Goal: Information Seeking & Learning: Learn about a topic

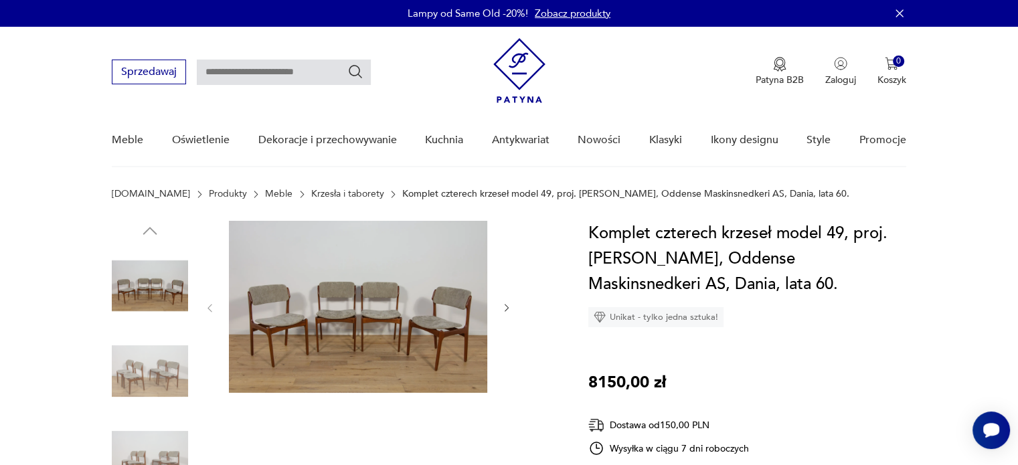
click at [442, 280] on img at bounding box center [358, 307] width 258 height 172
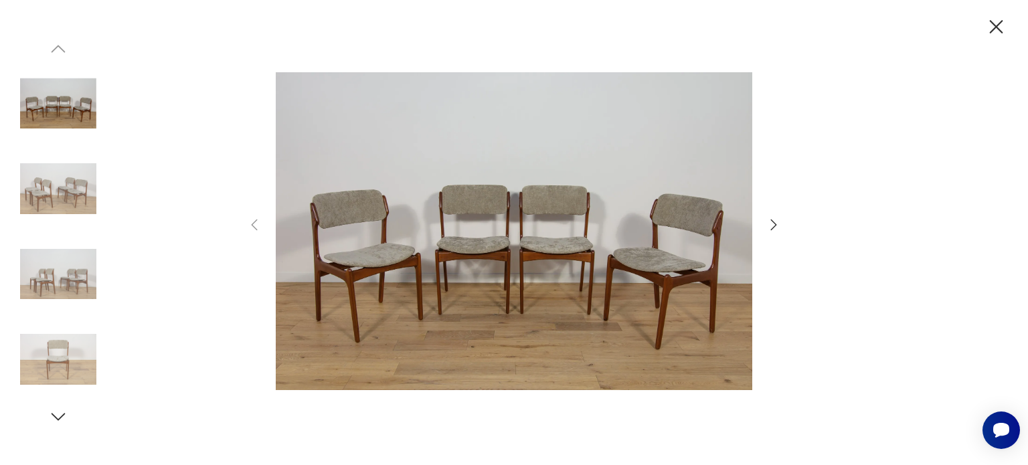
click at [474, 238] on img at bounding box center [514, 232] width 477 height 372
click at [59, 369] on img at bounding box center [58, 359] width 76 height 76
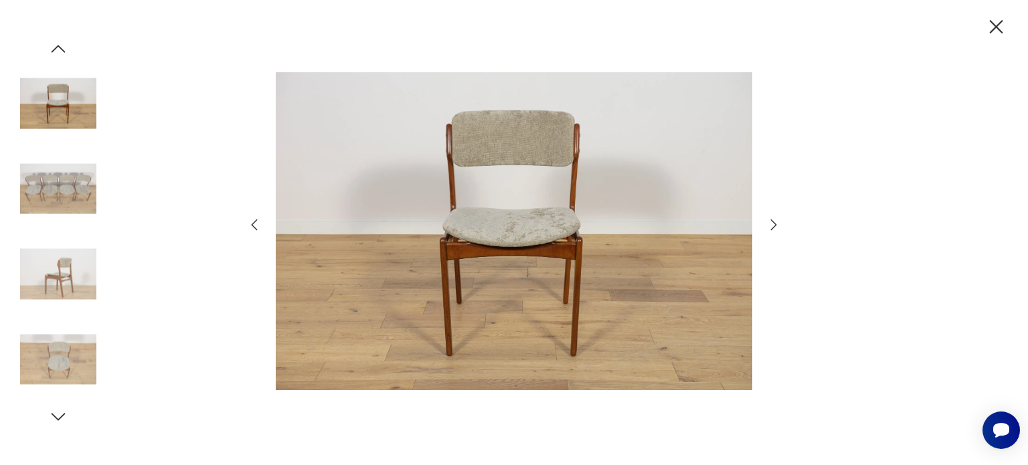
click at [44, 174] on img at bounding box center [58, 189] width 76 height 76
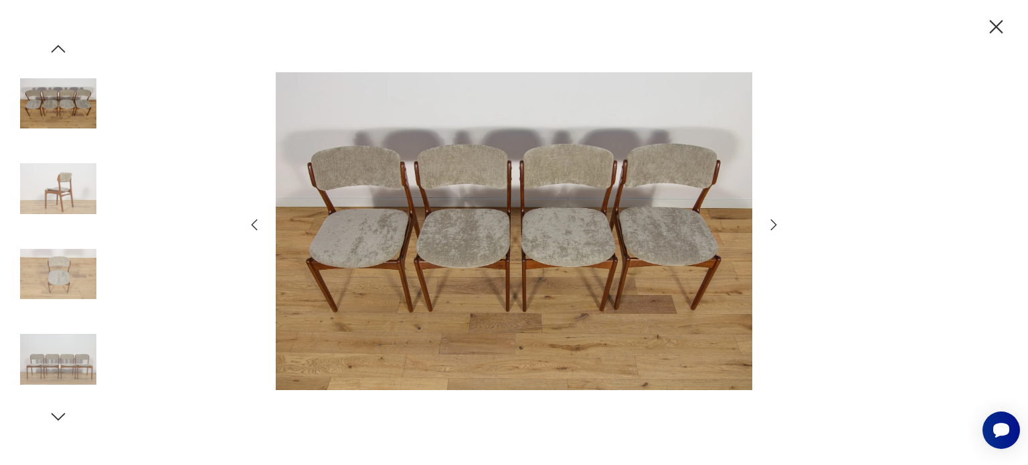
click at [39, 104] on img at bounding box center [58, 104] width 76 height 76
click at [61, 44] on icon "button" at bounding box center [58, 49] width 20 height 20
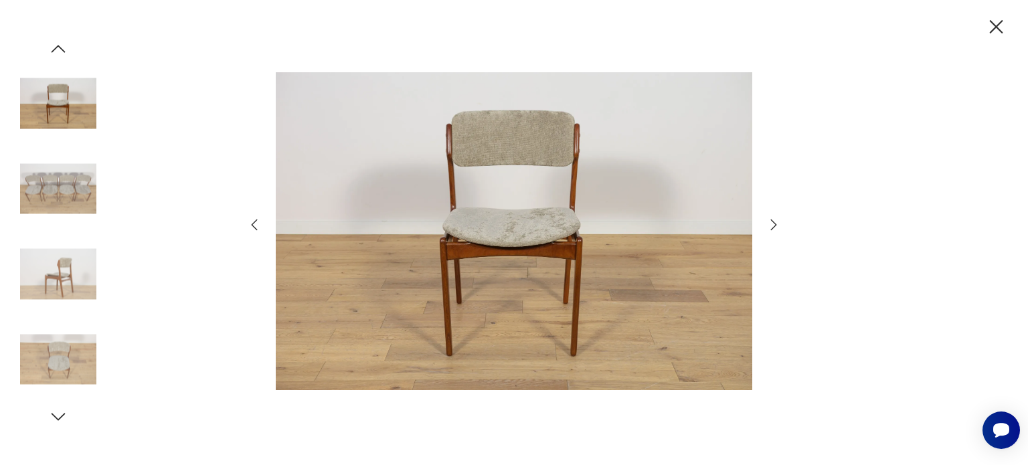
click at [59, 48] on icon "button" at bounding box center [58, 49] width 20 height 20
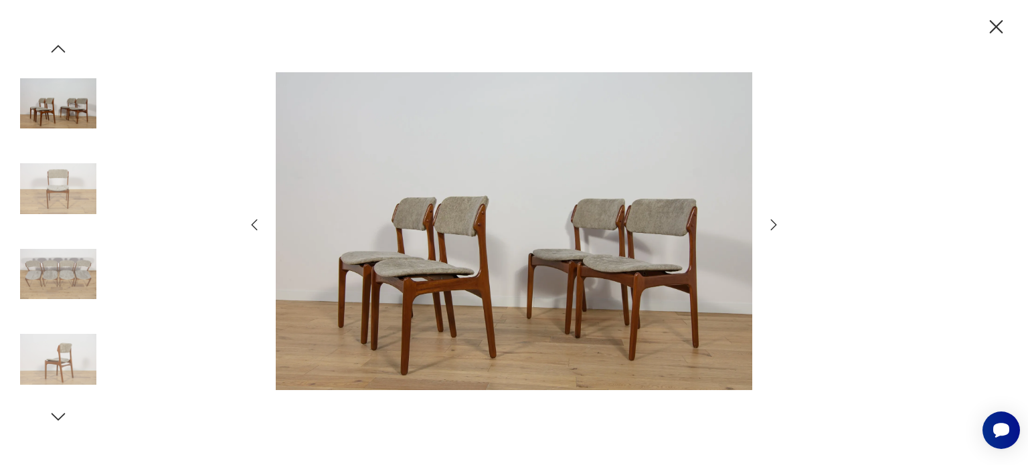
click at [59, 48] on icon "button" at bounding box center [58, 49] width 20 height 20
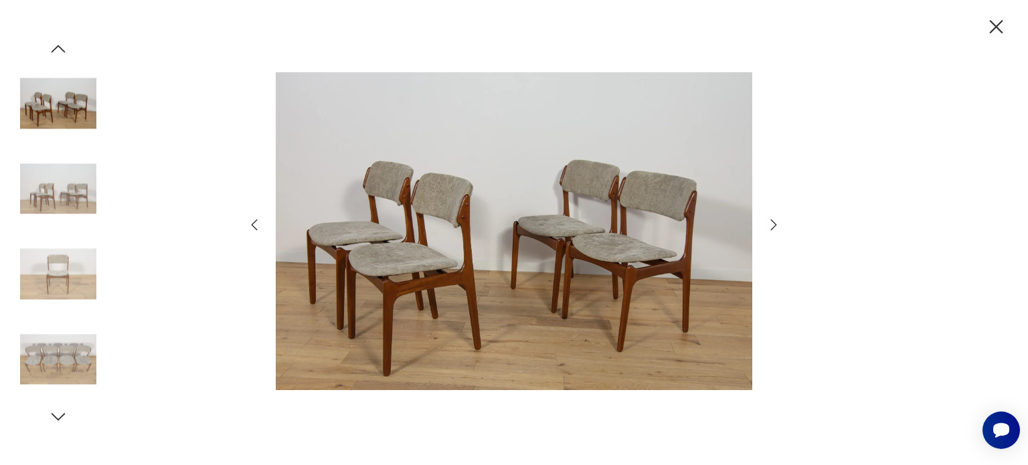
click at [59, 49] on icon "button" at bounding box center [58, 49] width 20 height 20
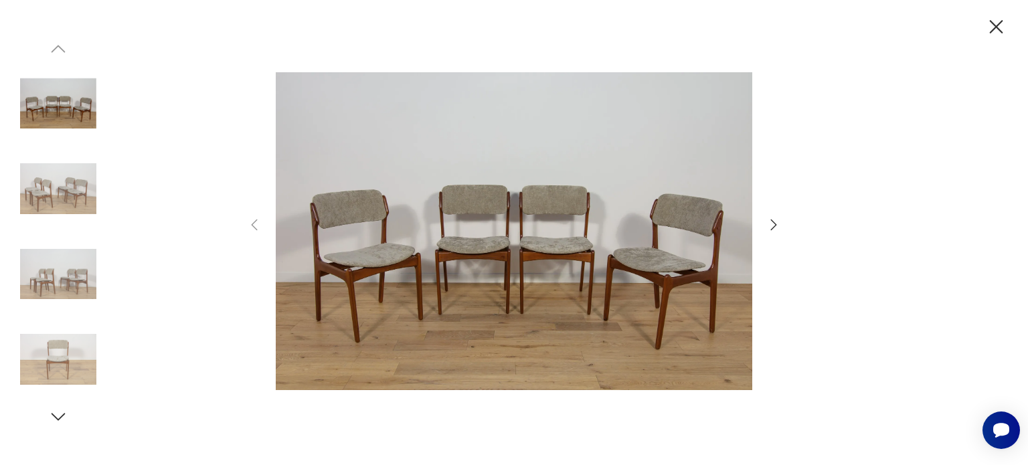
click at [48, 96] on img at bounding box center [58, 104] width 76 height 76
click at [996, 21] on icon "button" at bounding box center [996, 26] width 23 height 23
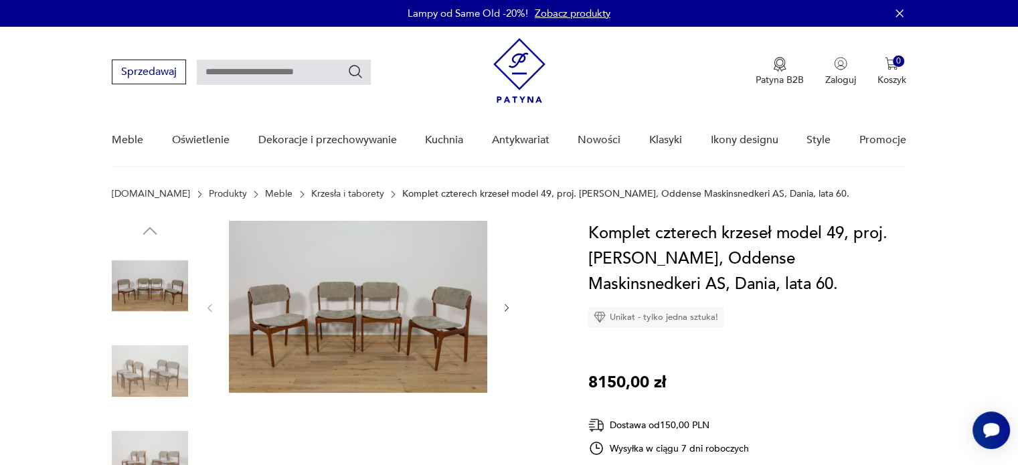
click at [899, 12] on icon "button" at bounding box center [899, 13] width 13 height 13
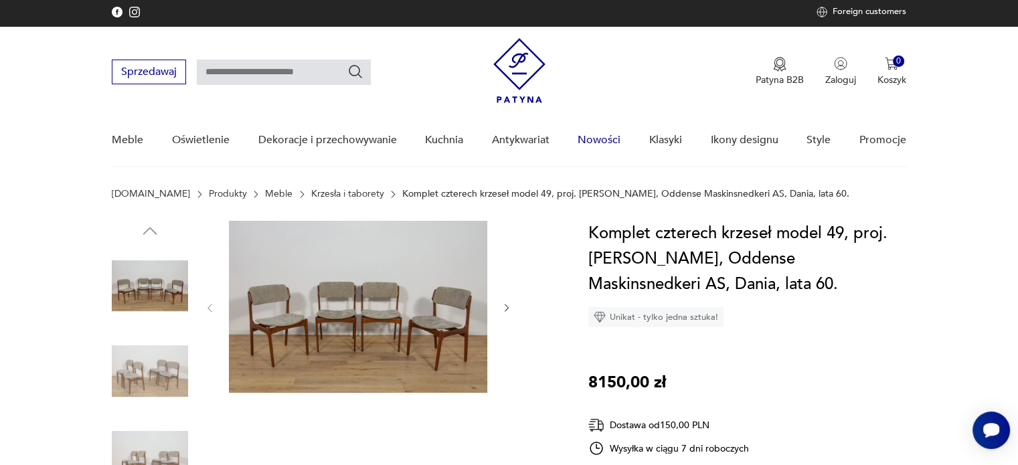
click at [594, 139] on link "Nowości" at bounding box center [599, 140] width 43 height 52
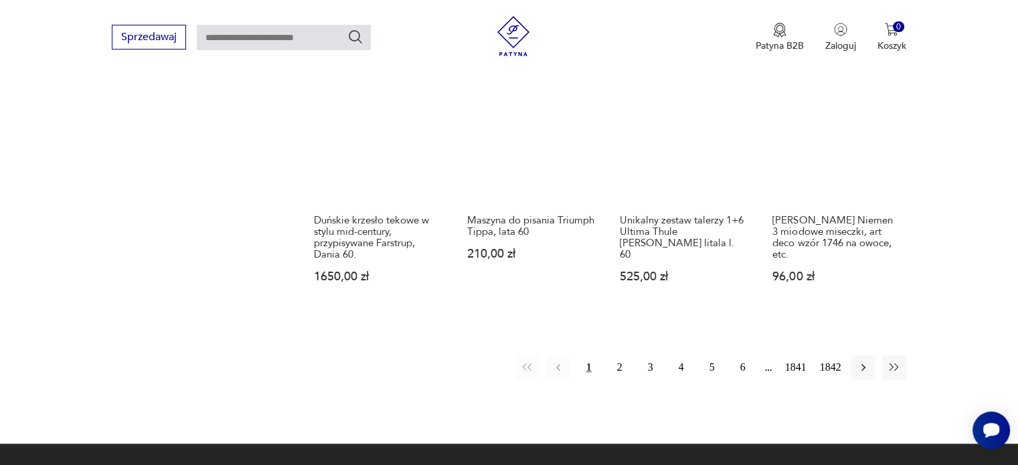
scroll to position [1131, 0]
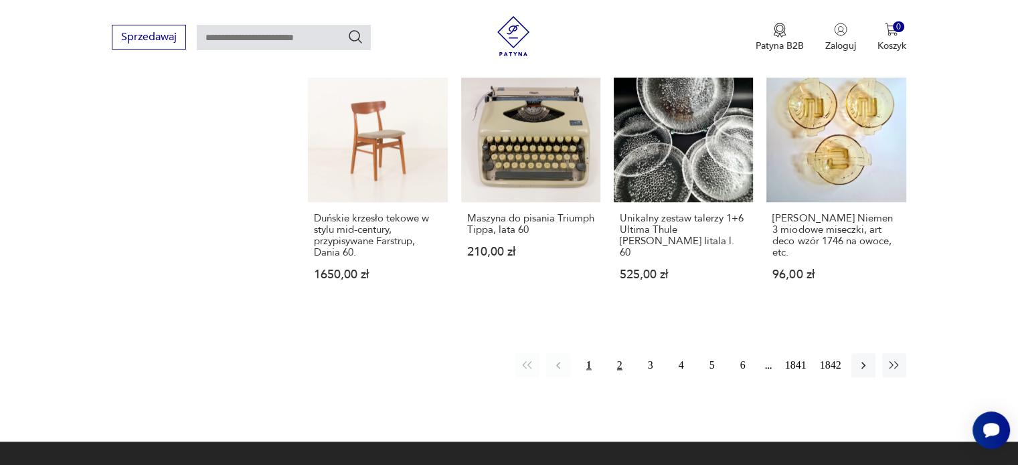
click at [618, 362] on button "2" at bounding box center [620, 365] width 24 height 24
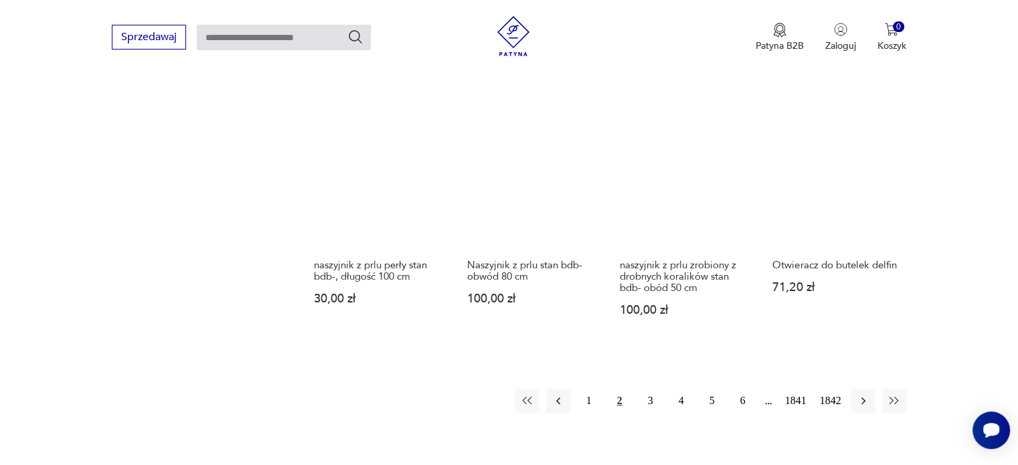
scroll to position [1177, 0]
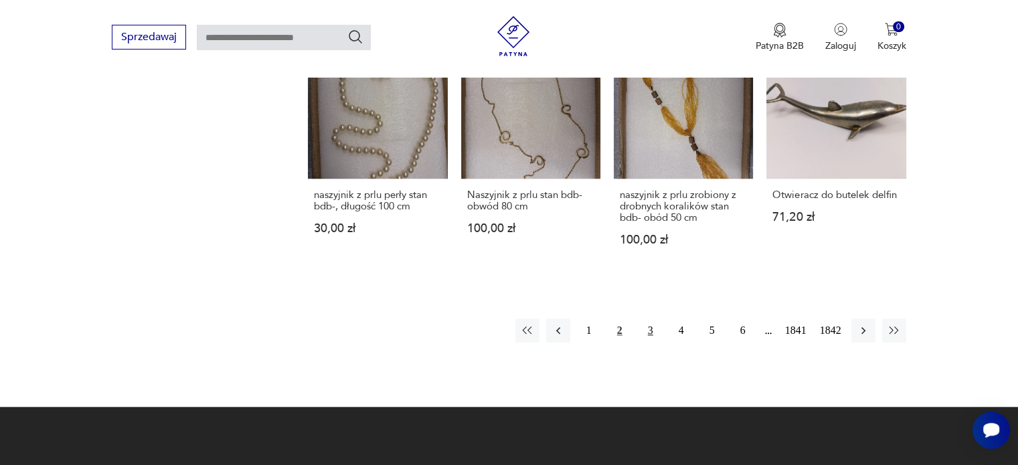
click at [646, 319] on button "3" at bounding box center [651, 331] width 24 height 24
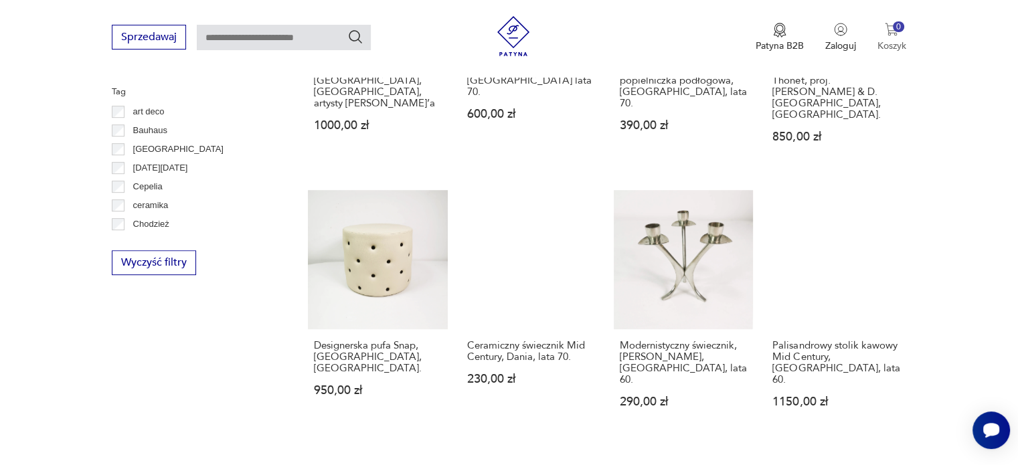
scroll to position [641, 0]
